Goal: Navigation & Orientation: Go to known website

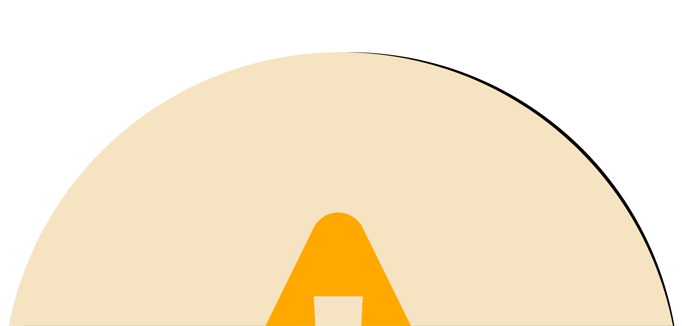
drag, startPoint x: 155, startPoint y: 285, endPoint x: 403, endPoint y: 270, distance: 248.5
